Goal: Book appointment/travel/reservation

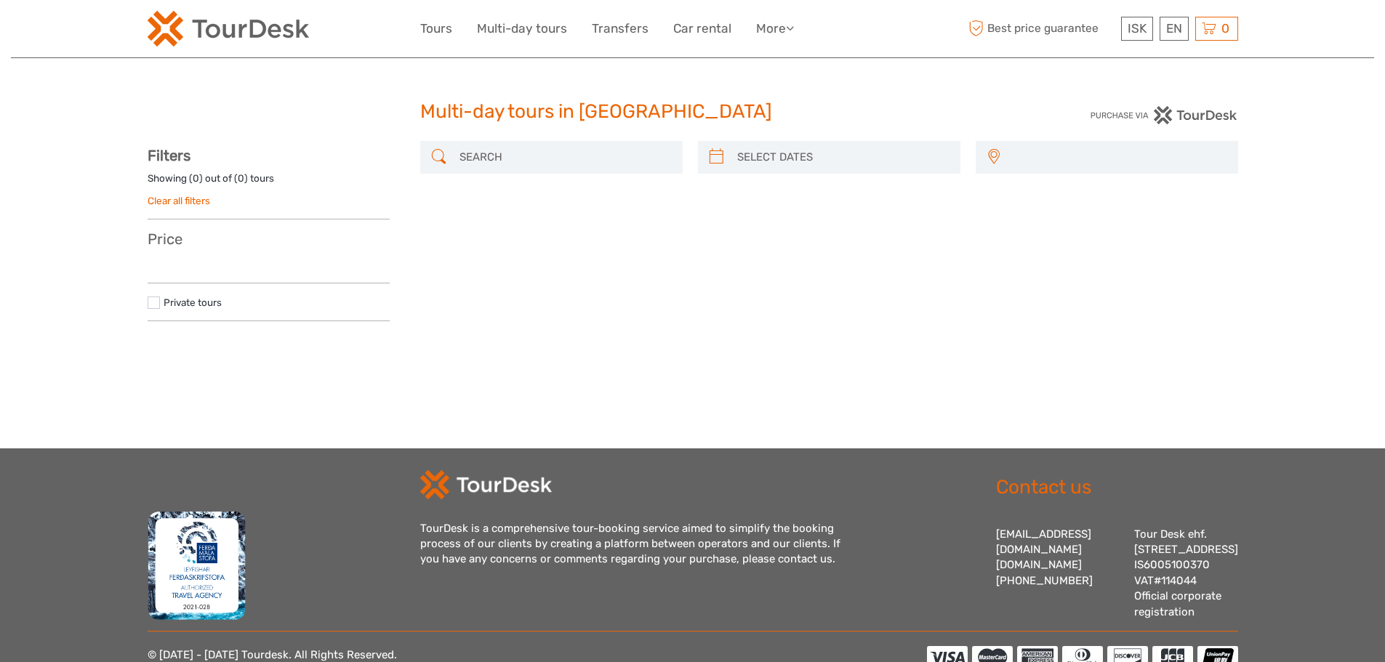
select select
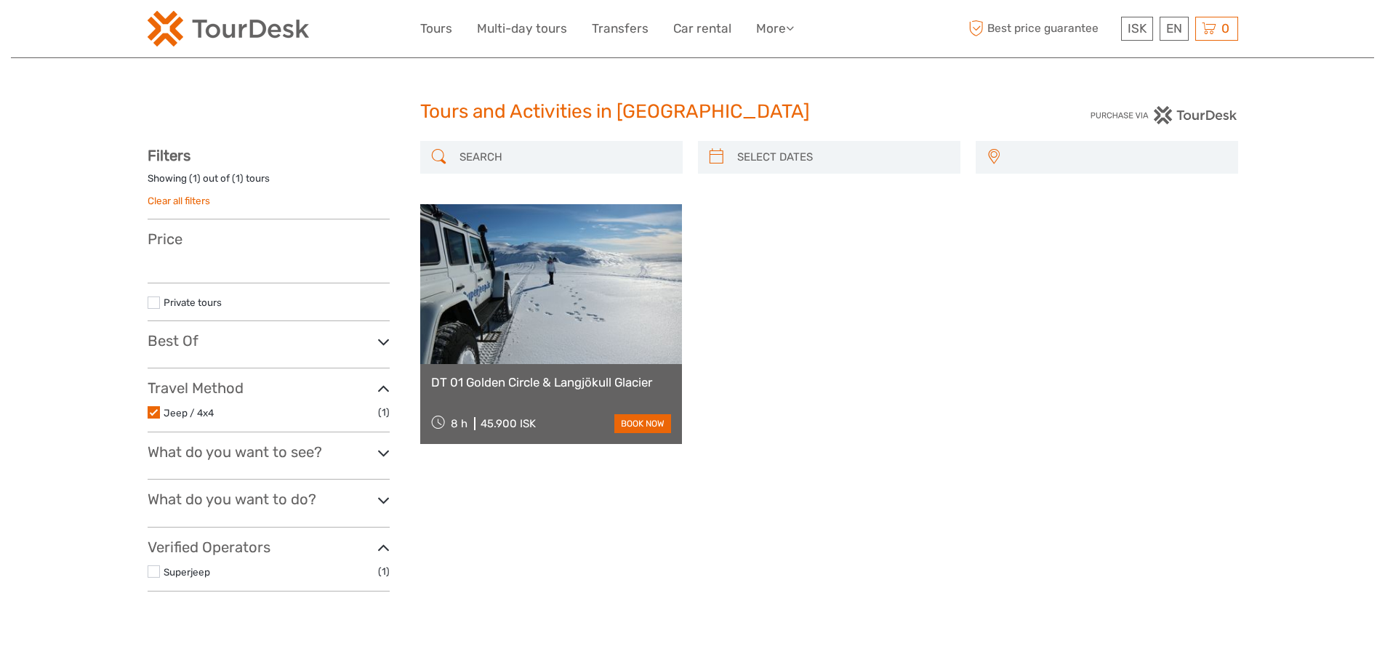
select select
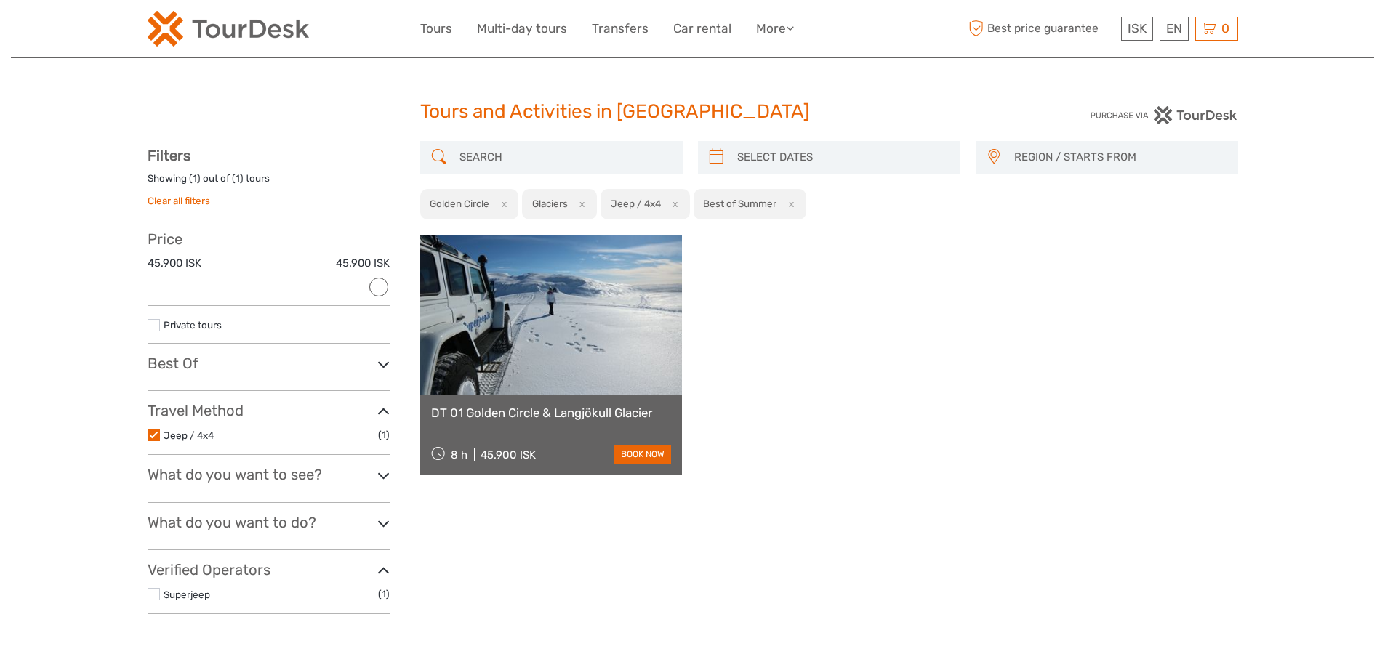
click at [156, 595] on label at bounding box center [154, 594] width 12 height 12
click at [0, 0] on input "checkbox" at bounding box center [0, 0] width 0 height 0
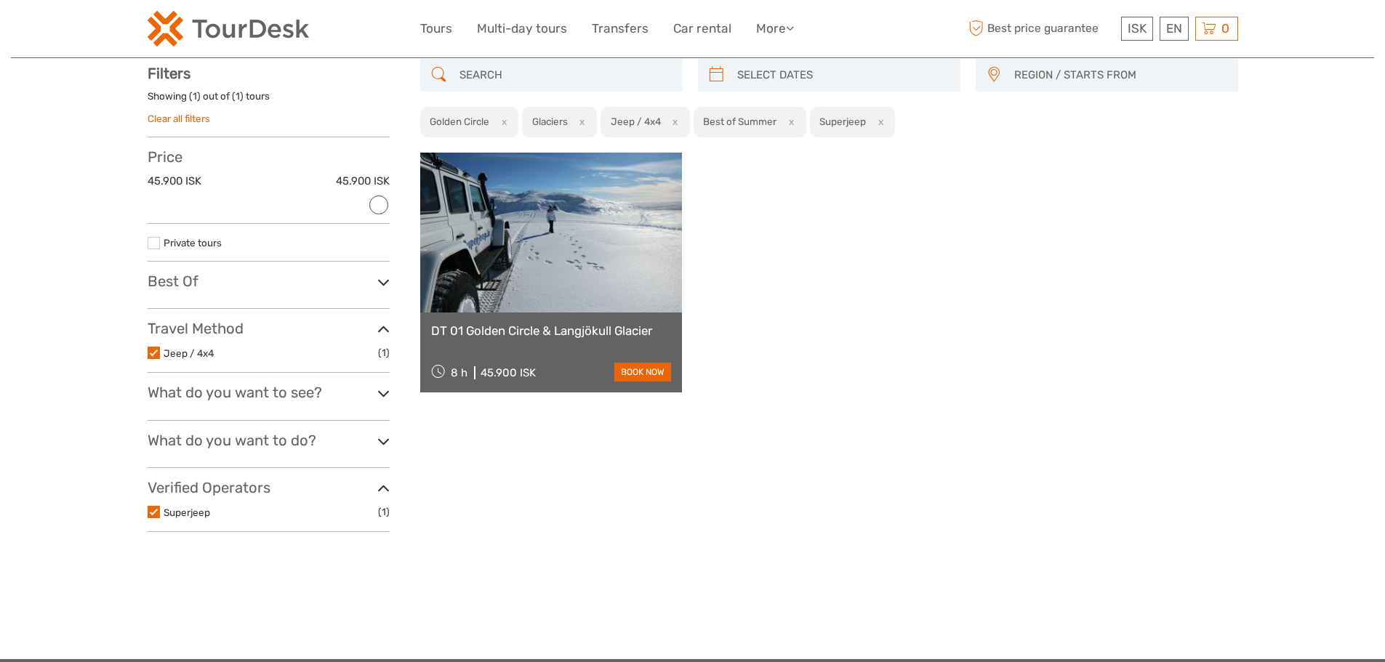
scroll to position [83, 0]
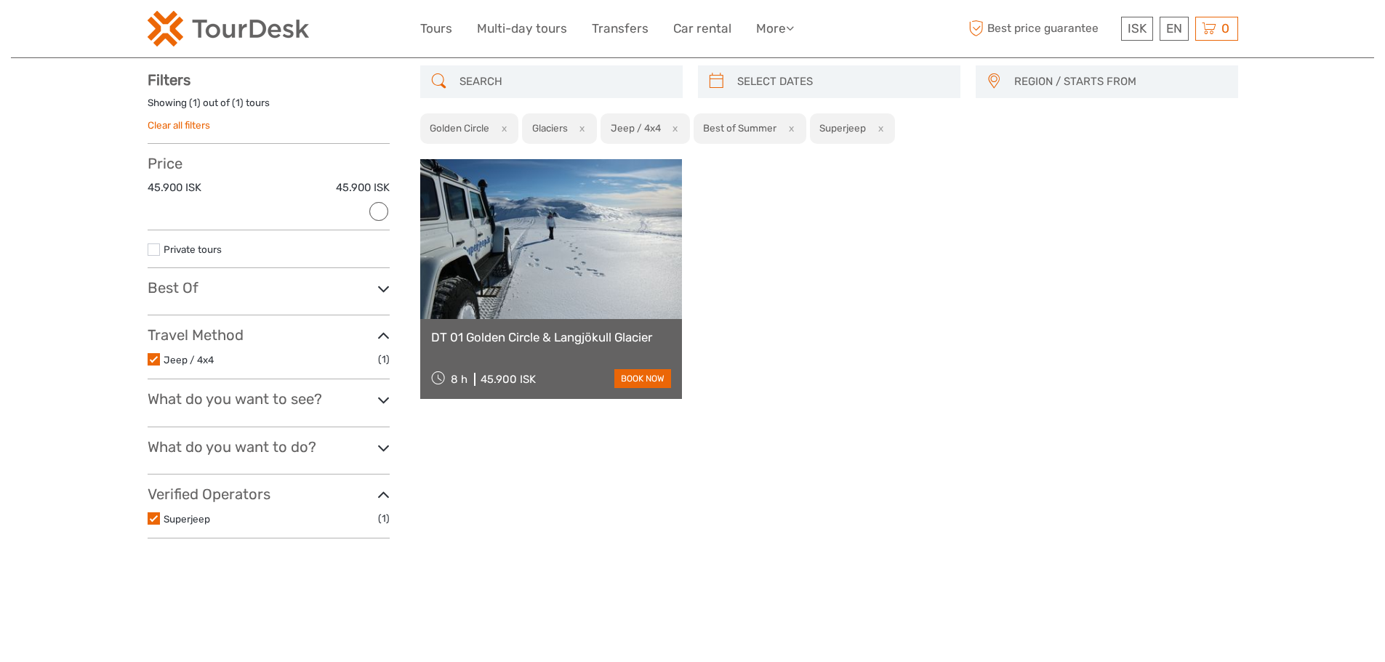
click at [155, 520] on label at bounding box center [154, 518] width 12 height 12
click at [0, 0] on input "checkbox" at bounding box center [0, 0] width 0 height 0
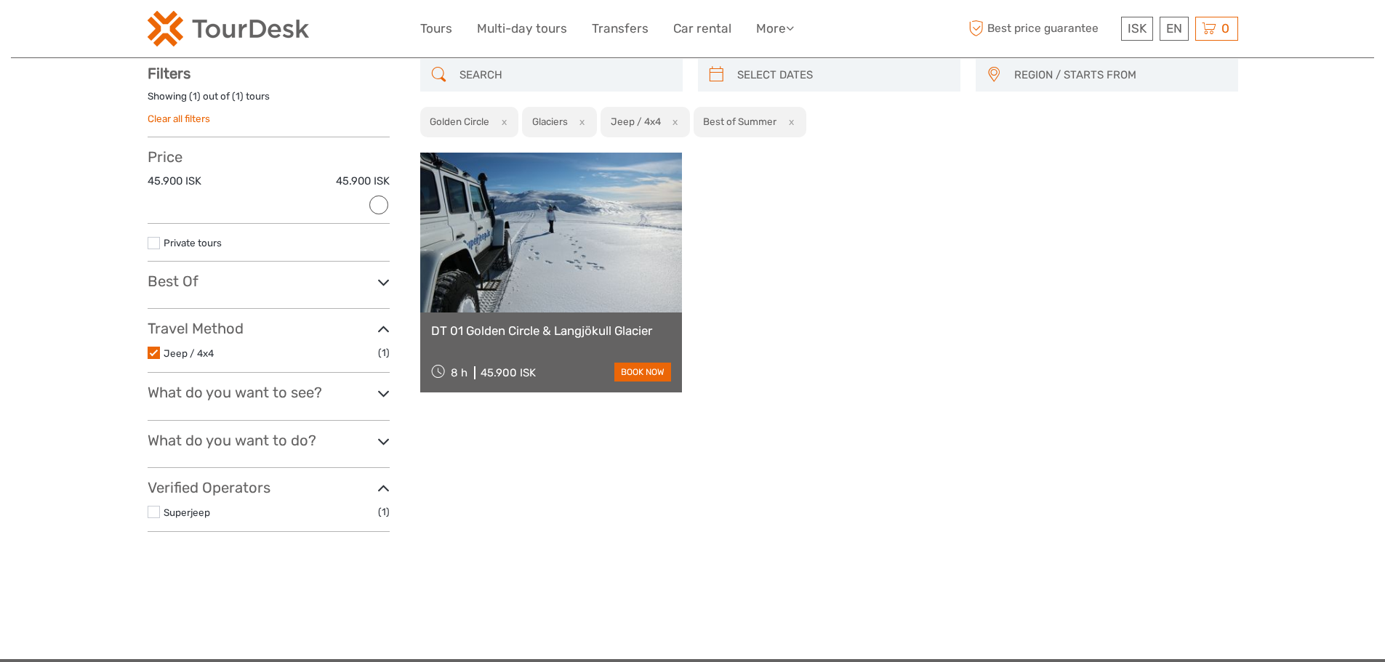
scroll to position [83, 0]
click at [152, 520] on li "Superjeep (1)" at bounding box center [269, 511] width 242 height 17
click at [152, 513] on label at bounding box center [154, 511] width 12 height 12
click at [0, 0] on input "checkbox" at bounding box center [0, 0] width 0 height 0
